Goal: Information Seeking & Learning: Learn about a topic

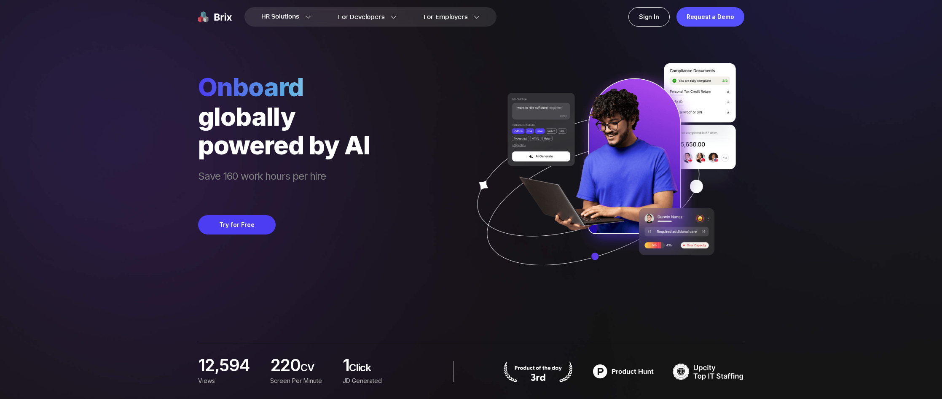
click at [404, 228] on div "Onboard globally powered by AI Save 160 work hours per hire Try for Free" at bounding box center [471, 145] width 546 height 290
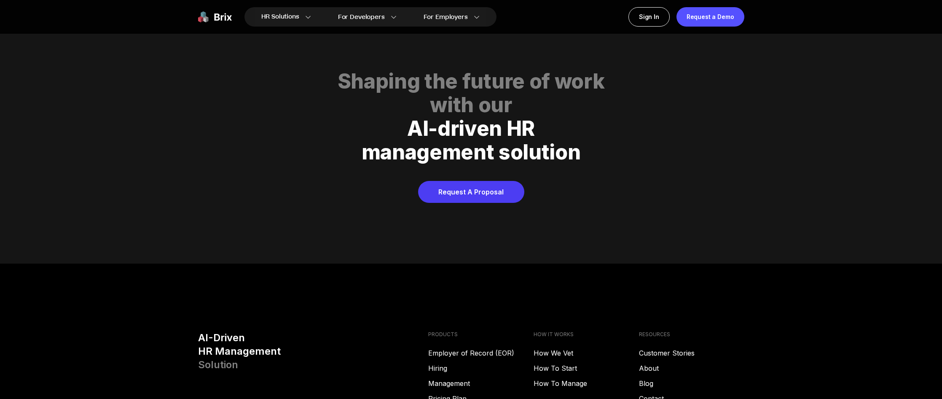
scroll to position [4154, 0]
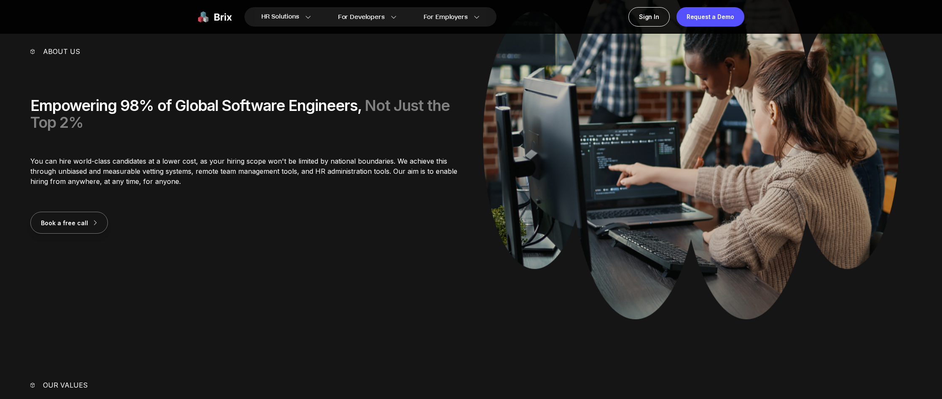
scroll to position [129, 0]
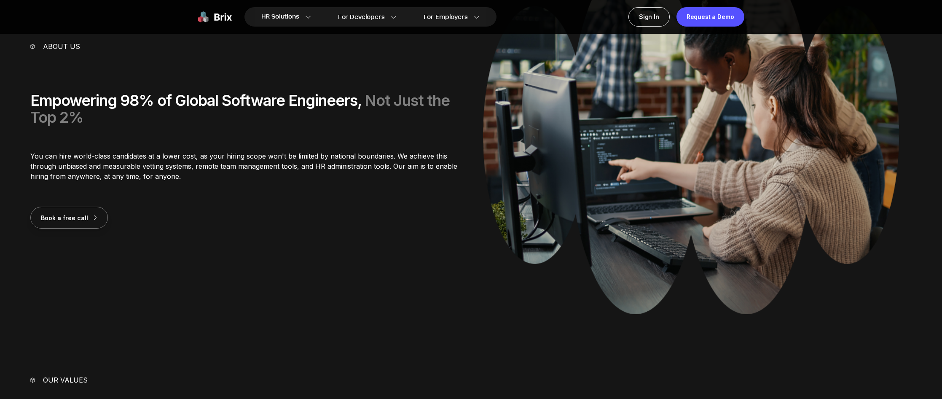
click at [93, 158] on p "You can hire world-class candidates at a lower cost, as your hiring scope won't…" at bounding box center [244, 166] width 429 height 30
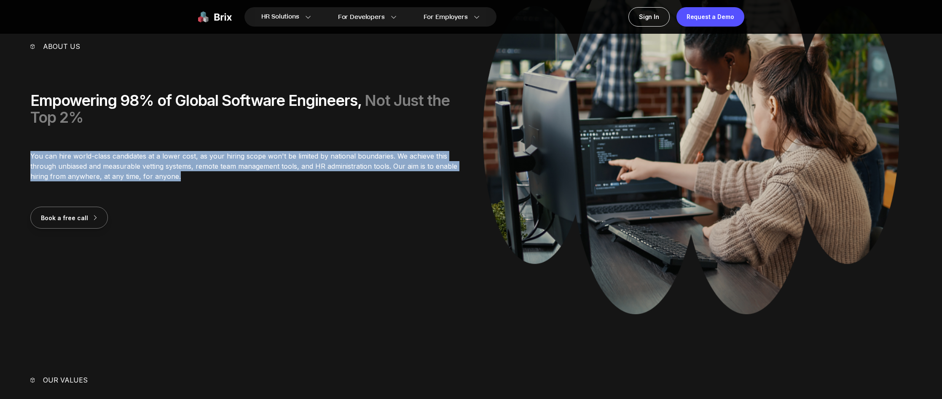
click at [93, 158] on p "You can hire world-class candidates at a lower cost, as your hiring scope won't…" at bounding box center [244, 166] width 429 height 30
click at [114, 174] on p "You can hire world-class candidates at a lower cost, as your hiring scope won't…" at bounding box center [244, 166] width 429 height 30
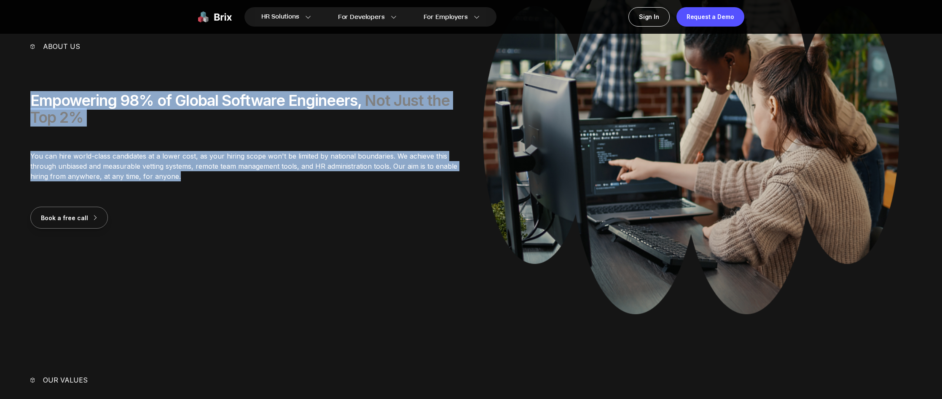
drag, startPoint x: 190, startPoint y: 177, endPoint x: 20, endPoint y: 94, distance: 189.0
click at [20, 94] on section "About us Empowering 98% of Global Software Engineers, Not Just the Top 2% You c…" at bounding box center [471, 140] width 942 height 368
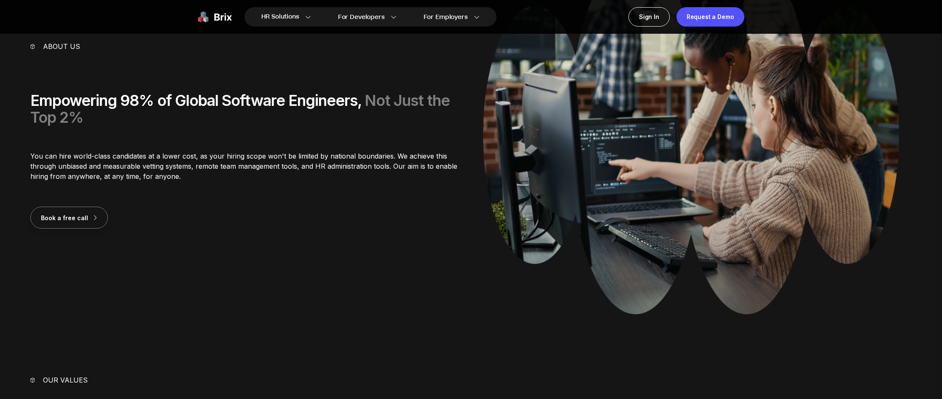
click at [181, 140] on div "About us Empowering 98% of Global Software Engineers, Not Just the Top 2% You c…" at bounding box center [244, 134] width 429 height 187
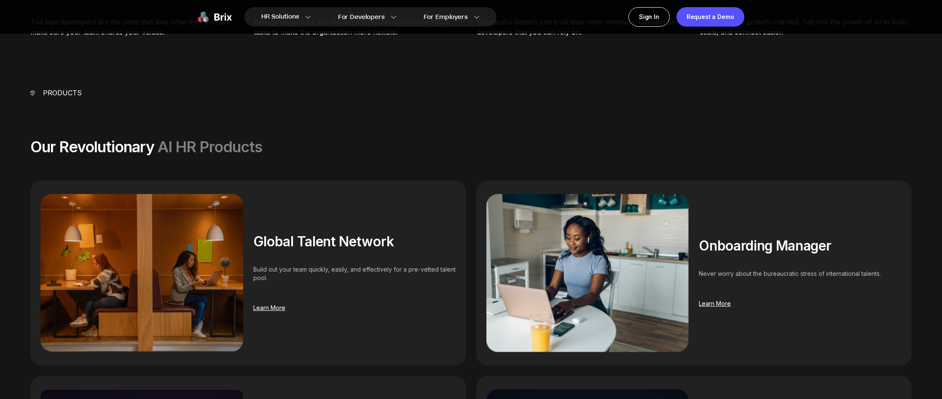
scroll to position [0, 0]
